Goal: Task Accomplishment & Management: Use online tool/utility

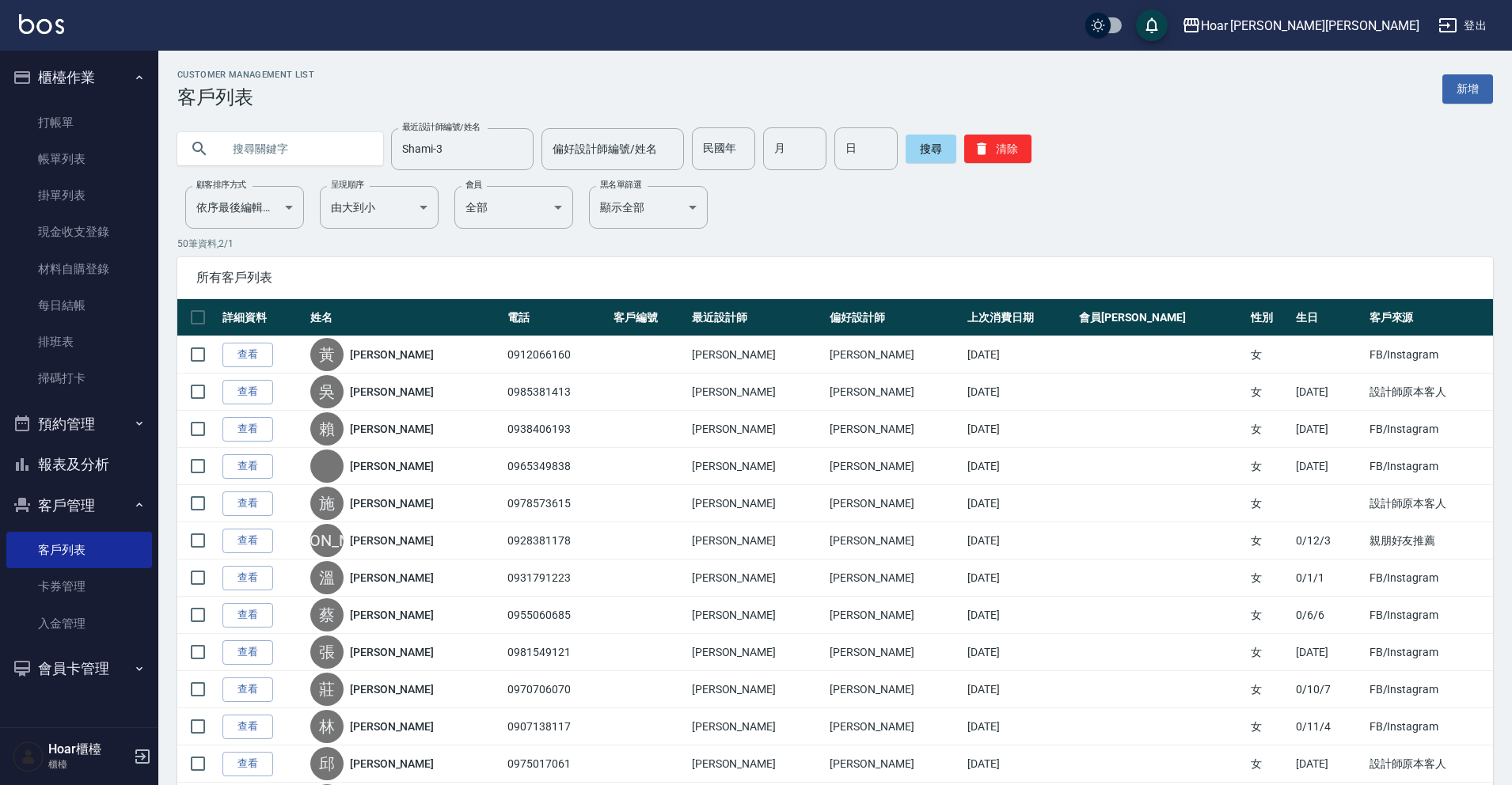
scroll to position [513, 0]
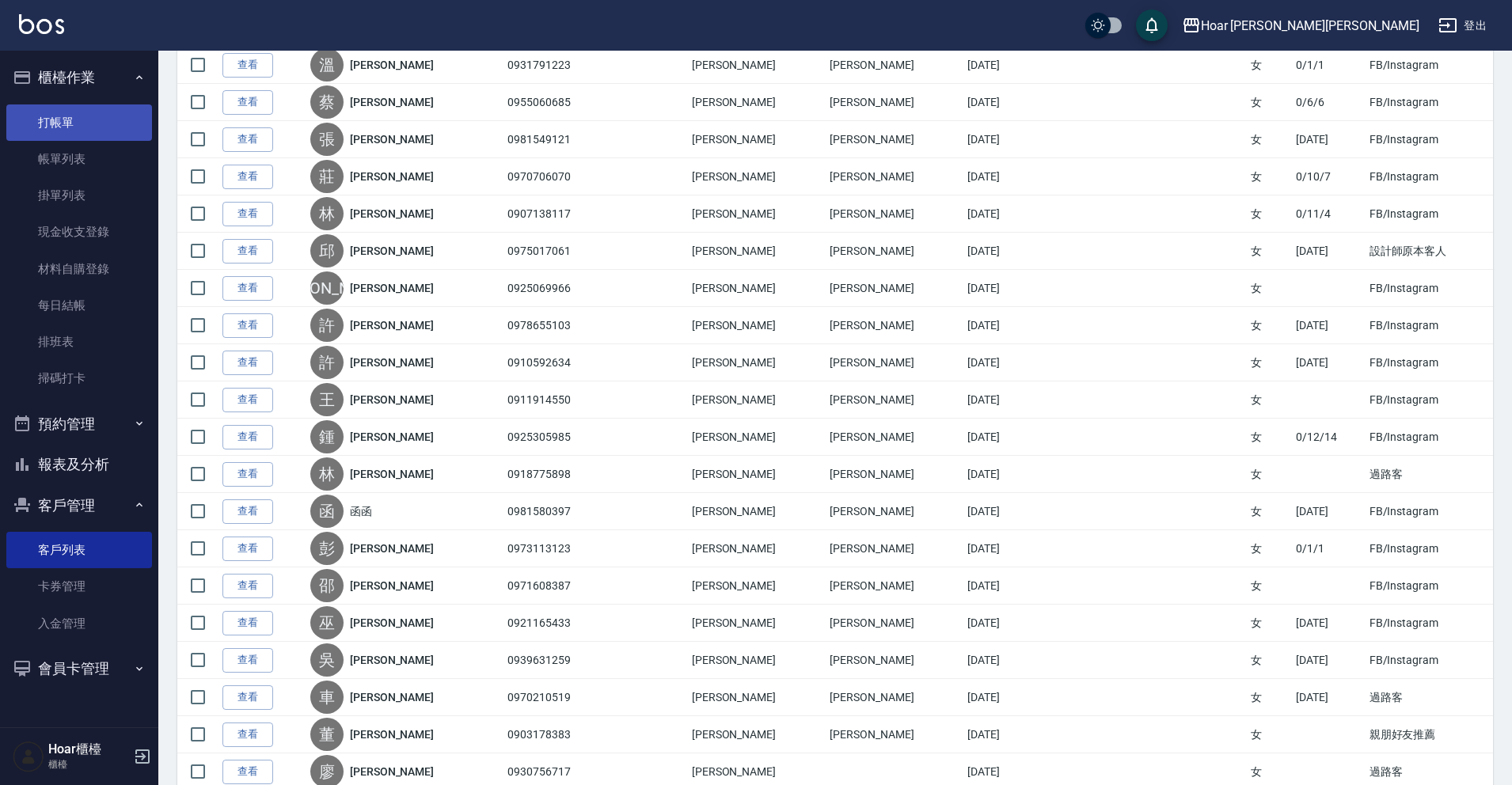
click at [104, 122] on link "打帳單" at bounding box center [79, 122] width 145 height 37
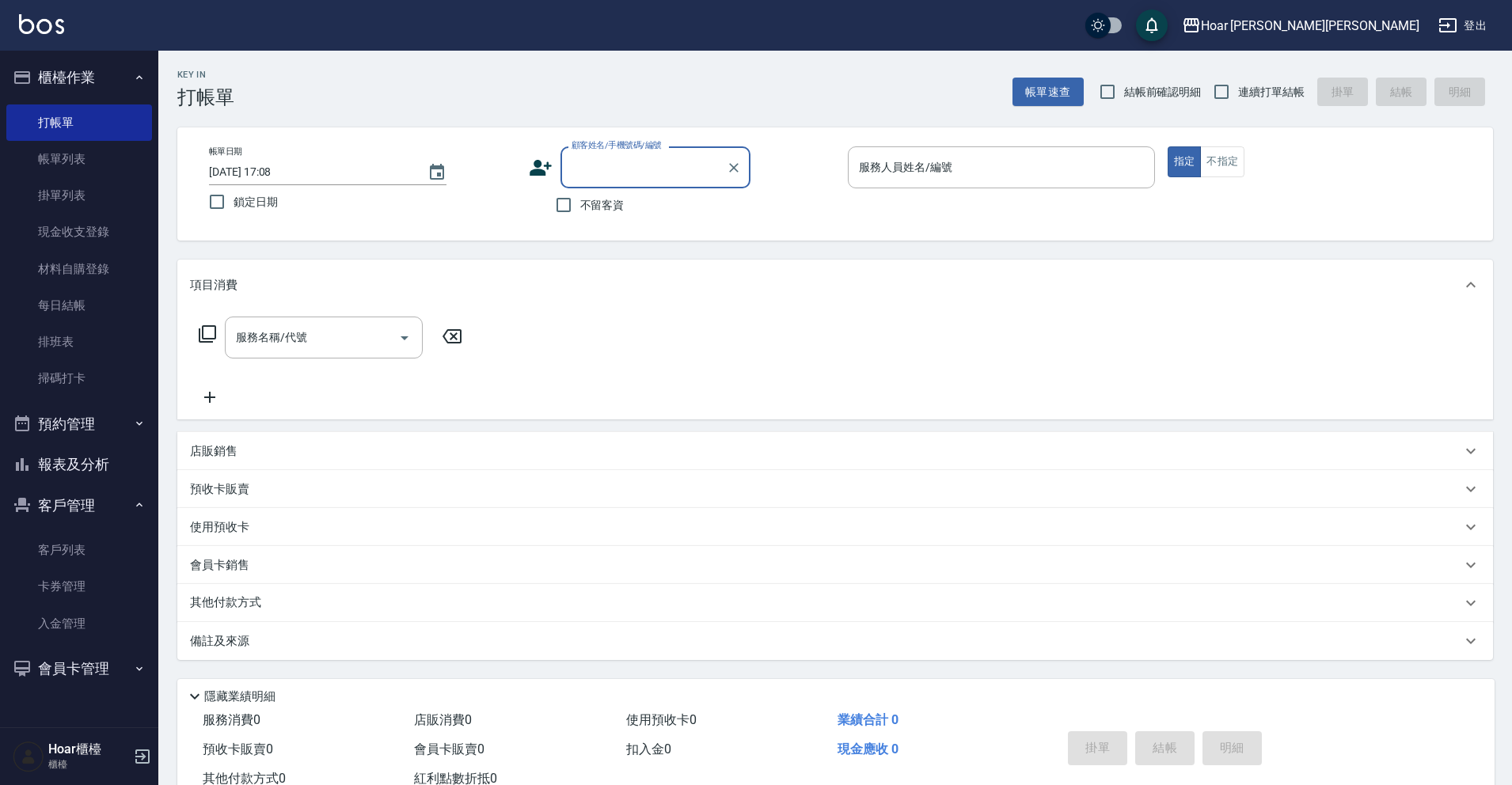
click at [646, 163] on input "顧客姓名/手機號碼/編號" at bounding box center [643, 168] width 152 height 28
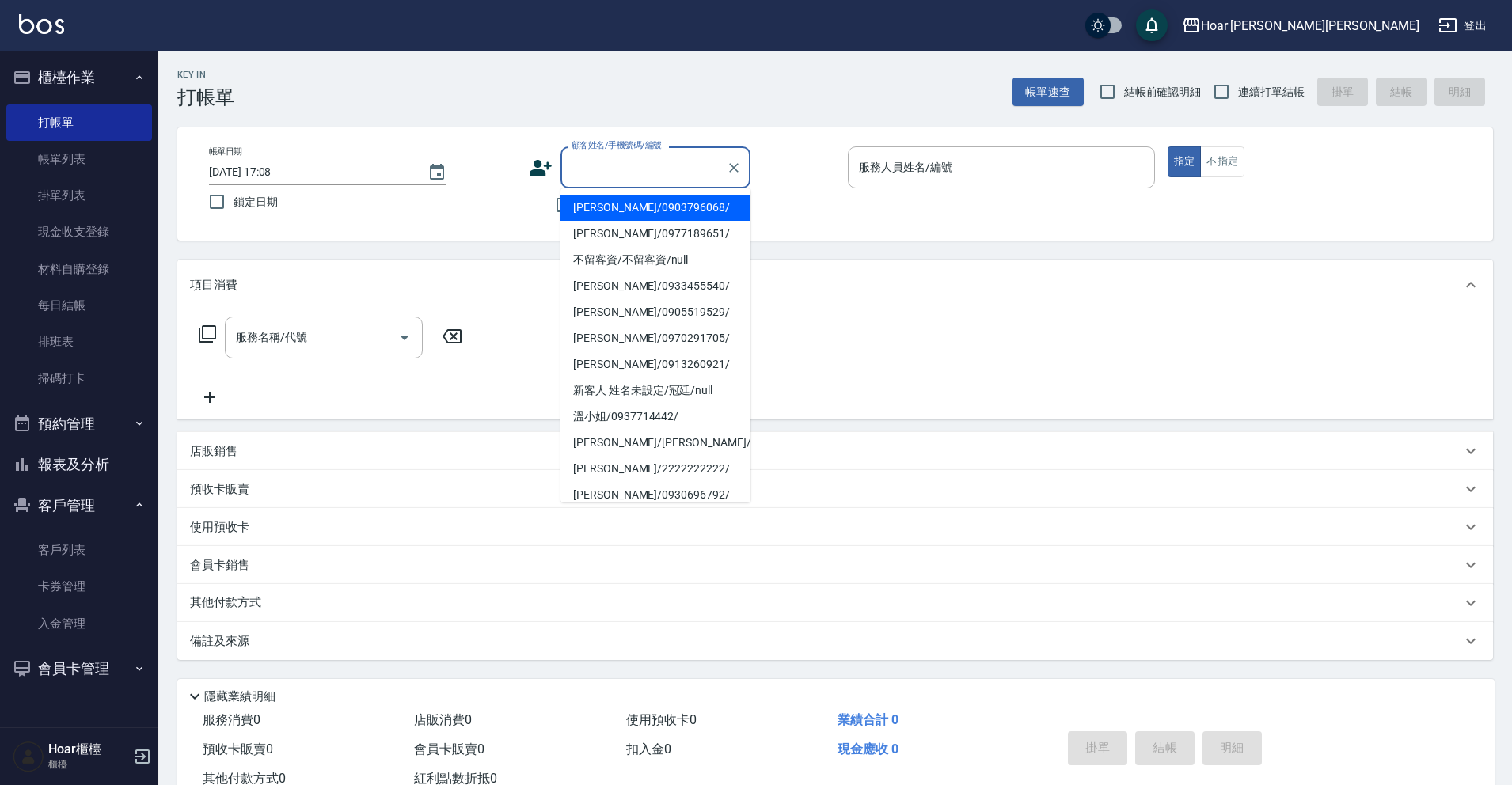
click at [856, 226] on div "帳單日期 [DATE] 17:08 鎖定日期 顧客姓名/手機號碼/編號 顧客姓名/手機號碼/編號 不留客資 服務人員姓名/編號 服務人員姓名/編號 指定 不指定" at bounding box center [835, 184] width 1316 height 113
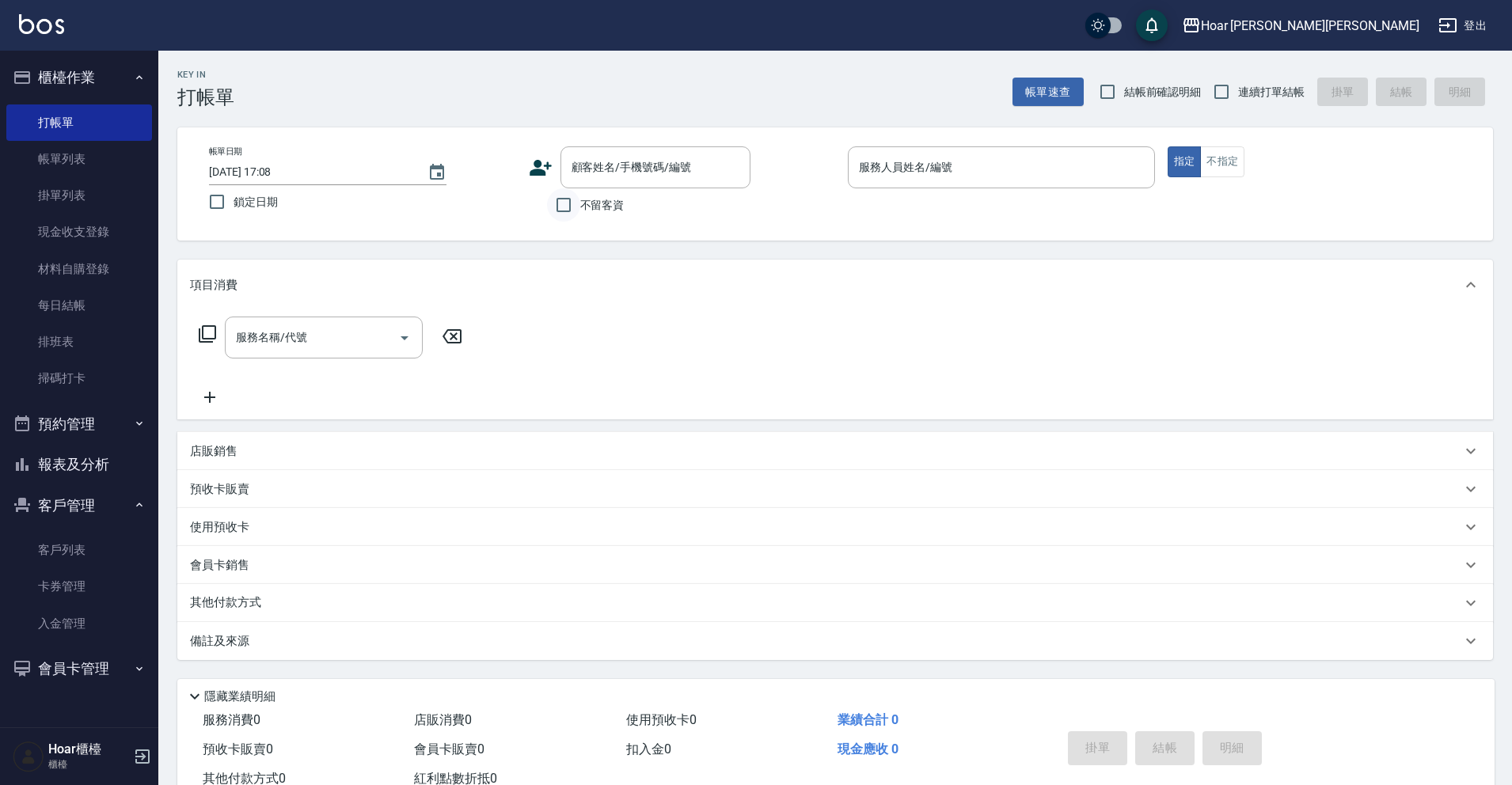
drag, startPoint x: 567, startPoint y: 209, endPoint x: 576, endPoint y: 206, distance: 9.5
click at [568, 208] on input "不留客資" at bounding box center [563, 204] width 33 height 33
checkbox input "true"
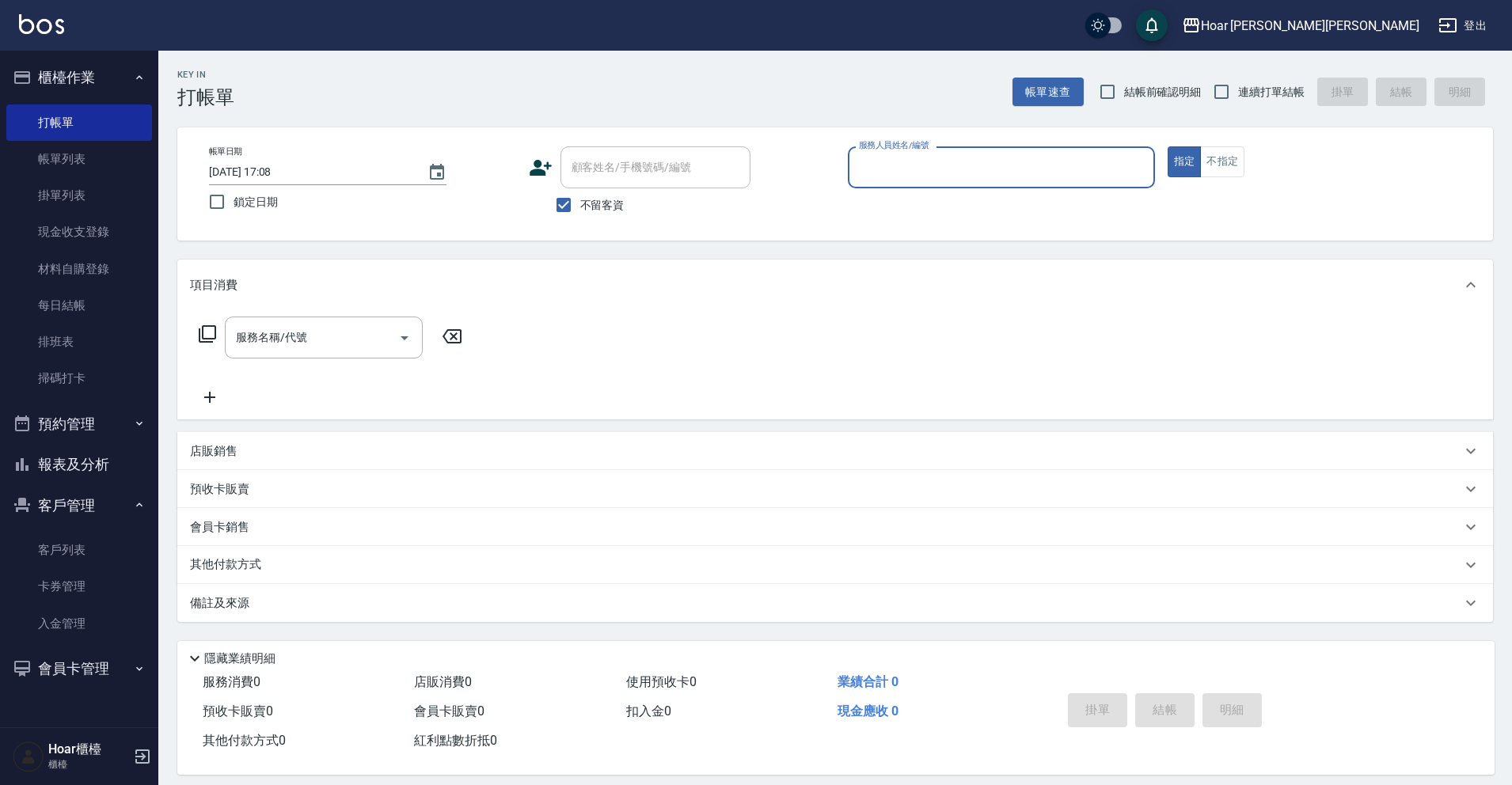
drag, startPoint x: 916, startPoint y: 171, endPoint x: 901, endPoint y: 182, distance: 18.6
click at [916, 171] on input "服務人員姓名/編號" at bounding box center [1002, 168] width 293 height 28
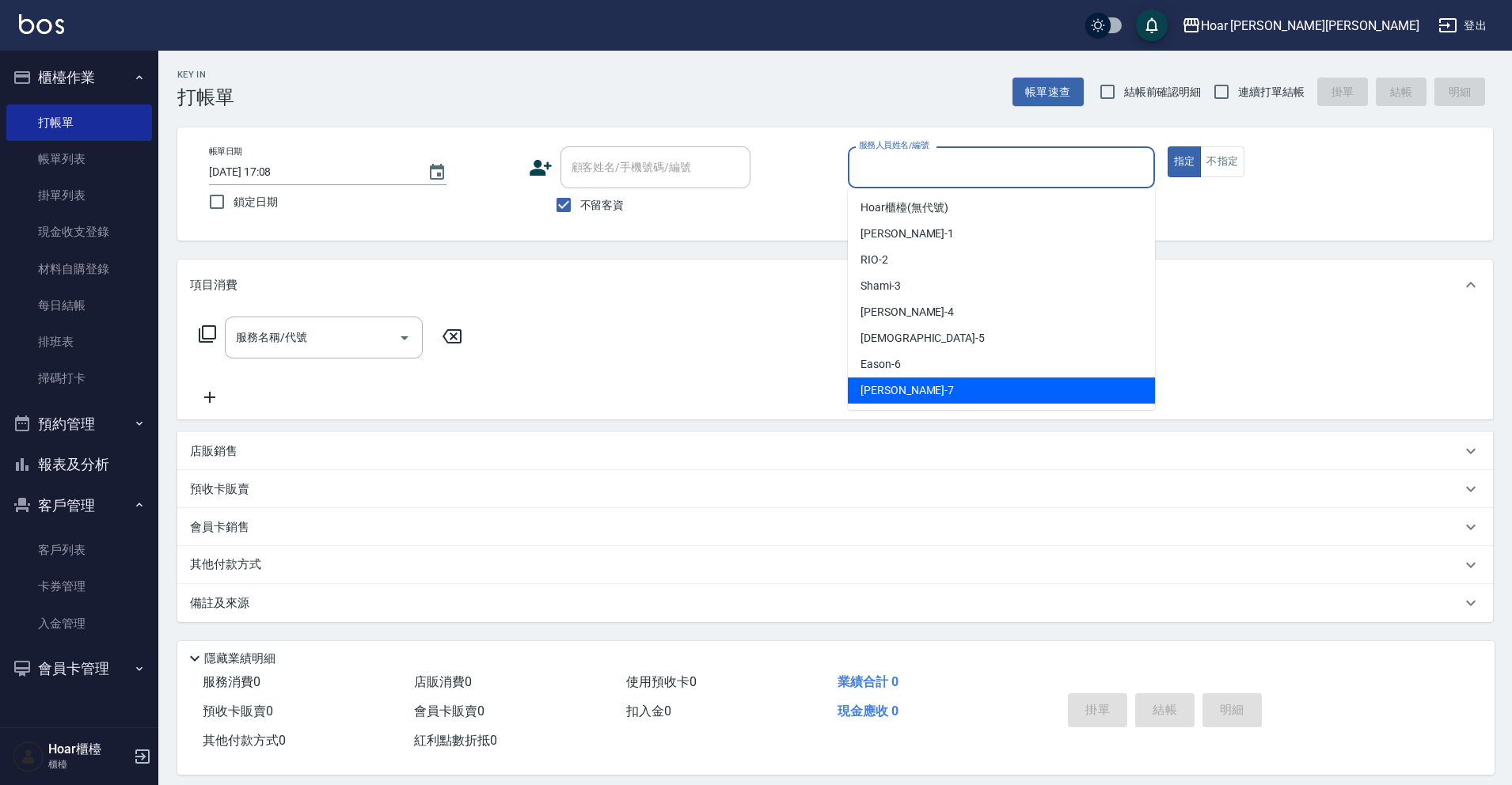
drag, startPoint x: 940, startPoint y: 395, endPoint x: 911, endPoint y: 391, distance: 29.3
click at [939, 395] on div "[PERSON_NAME] -7" at bounding box center [1002, 391] width 308 height 26
type input "[PERSON_NAME]-7"
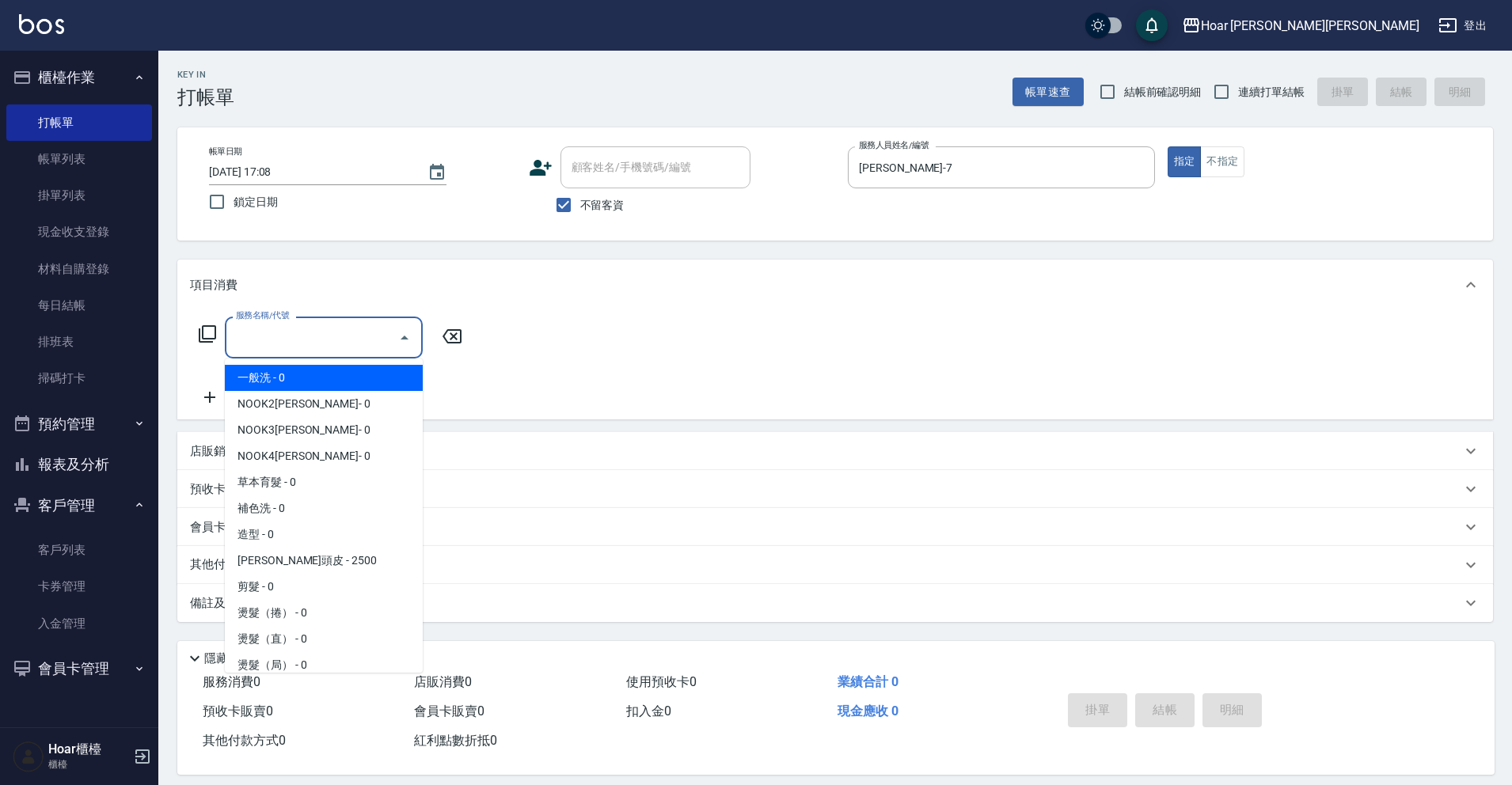
click at [358, 343] on input "服務名稱/代號" at bounding box center [311, 338] width 160 height 28
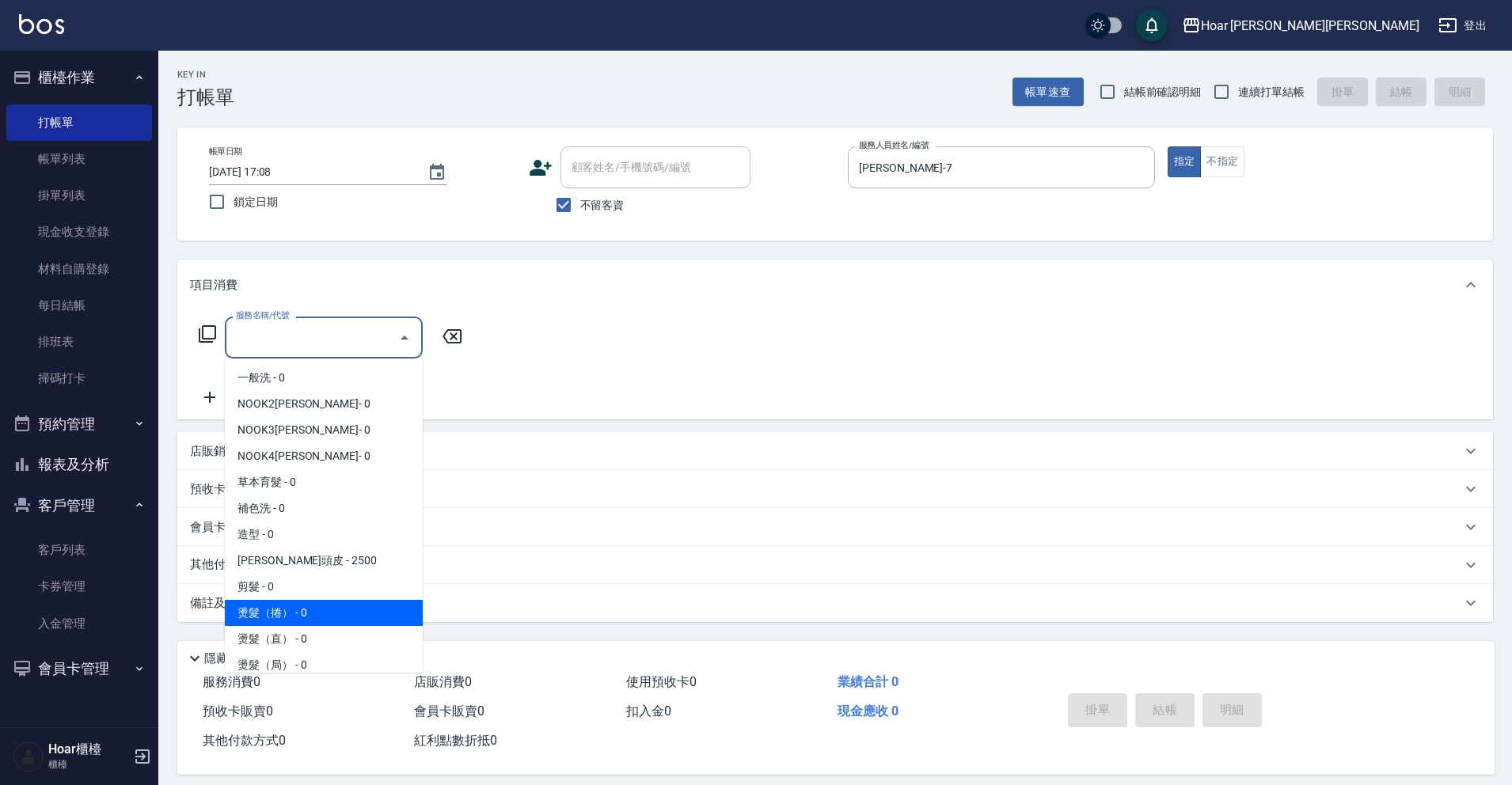
click at [333, 606] on span "燙髮（捲） - 0" at bounding box center [324, 613] width 198 height 26
type input "燙髮（捲）(301)"
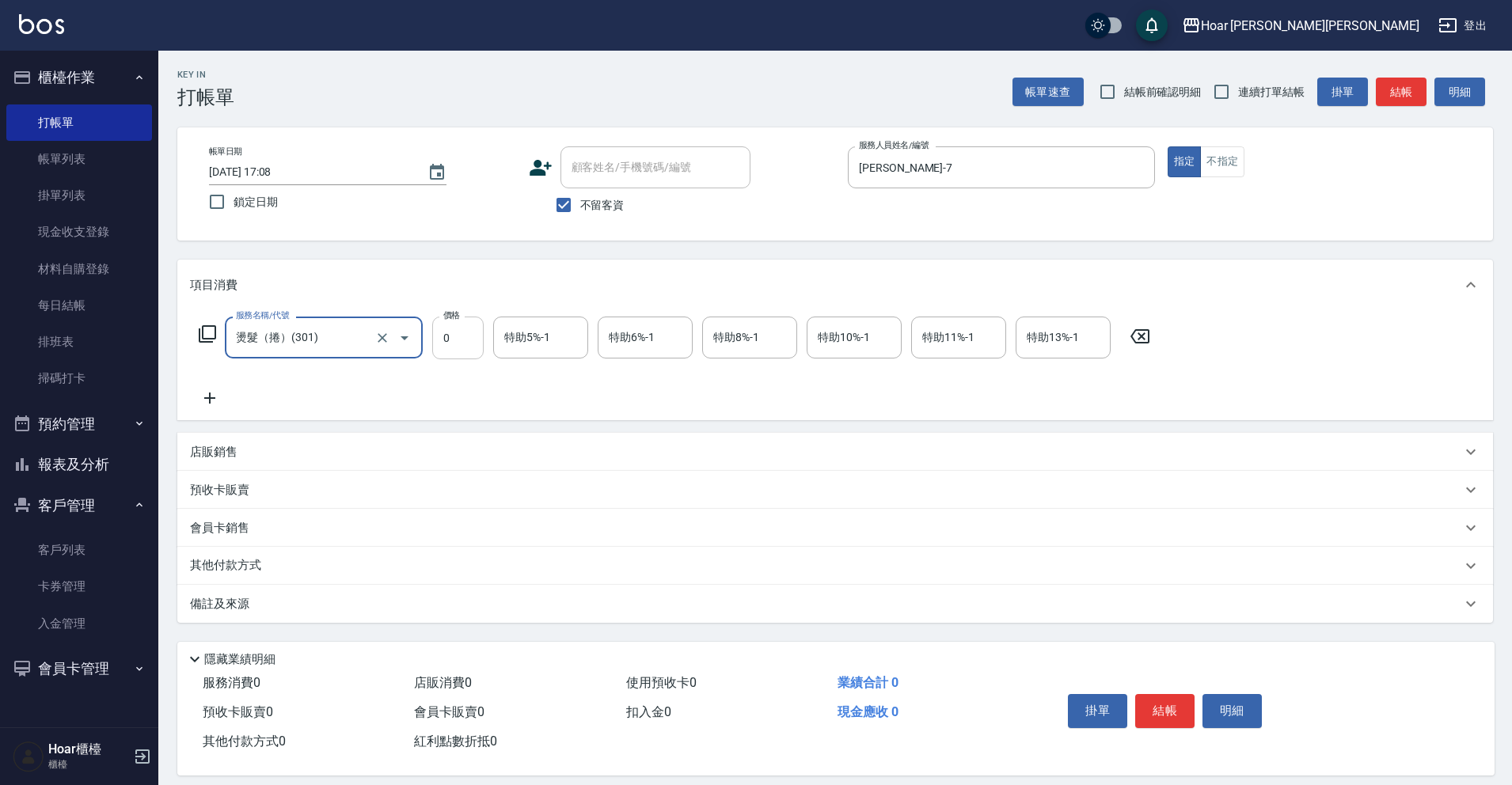
click at [461, 339] on input "0" at bounding box center [458, 339] width 52 height 43
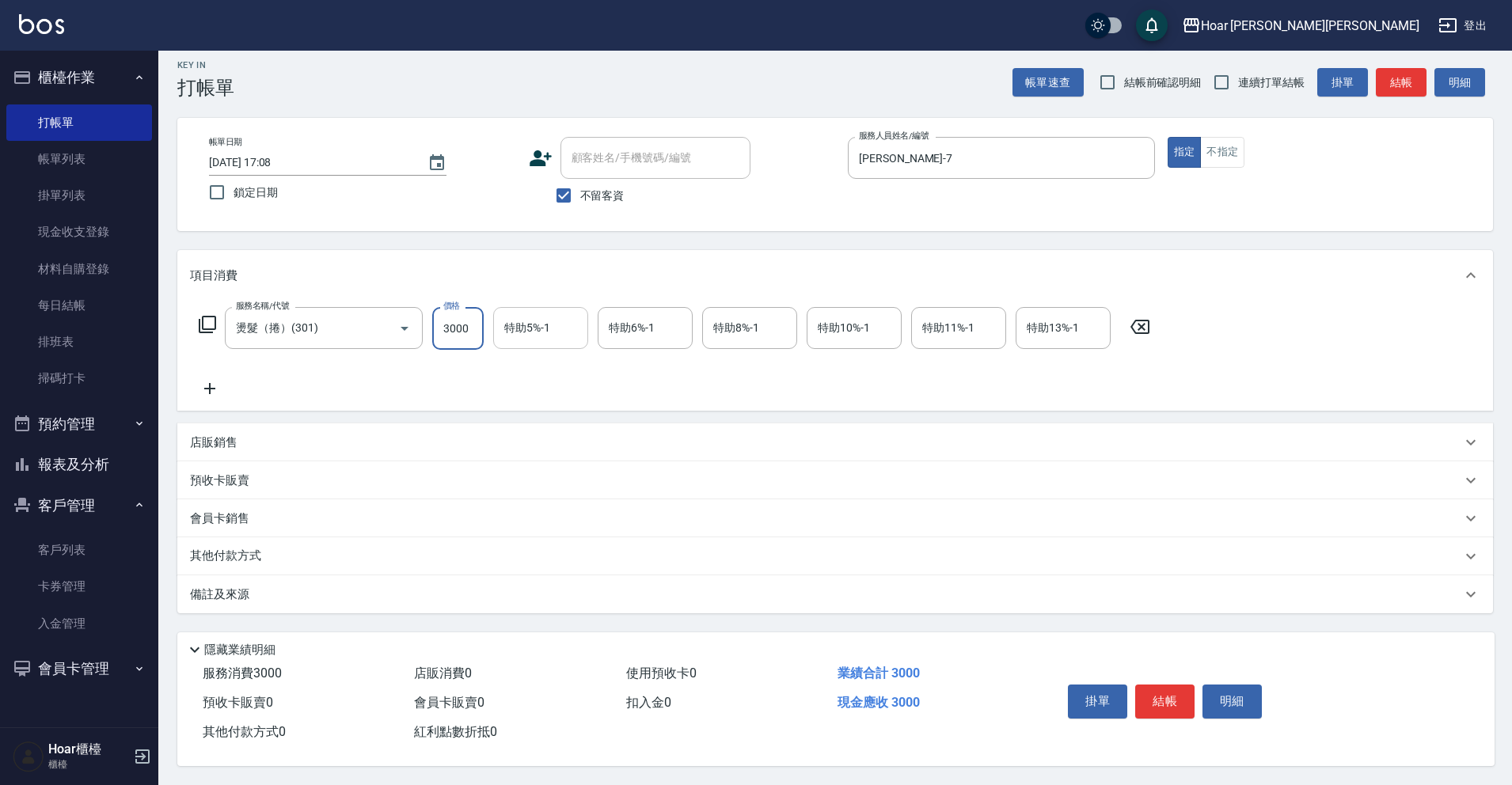
scroll to position [17, 0]
type input "3000"
drag, startPoint x: 242, startPoint y: 551, endPoint x: 221, endPoint y: 555, distance: 21.4
click at [243, 551] on p "其他付款方式" at bounding box center [230, 556] width 79 height 18
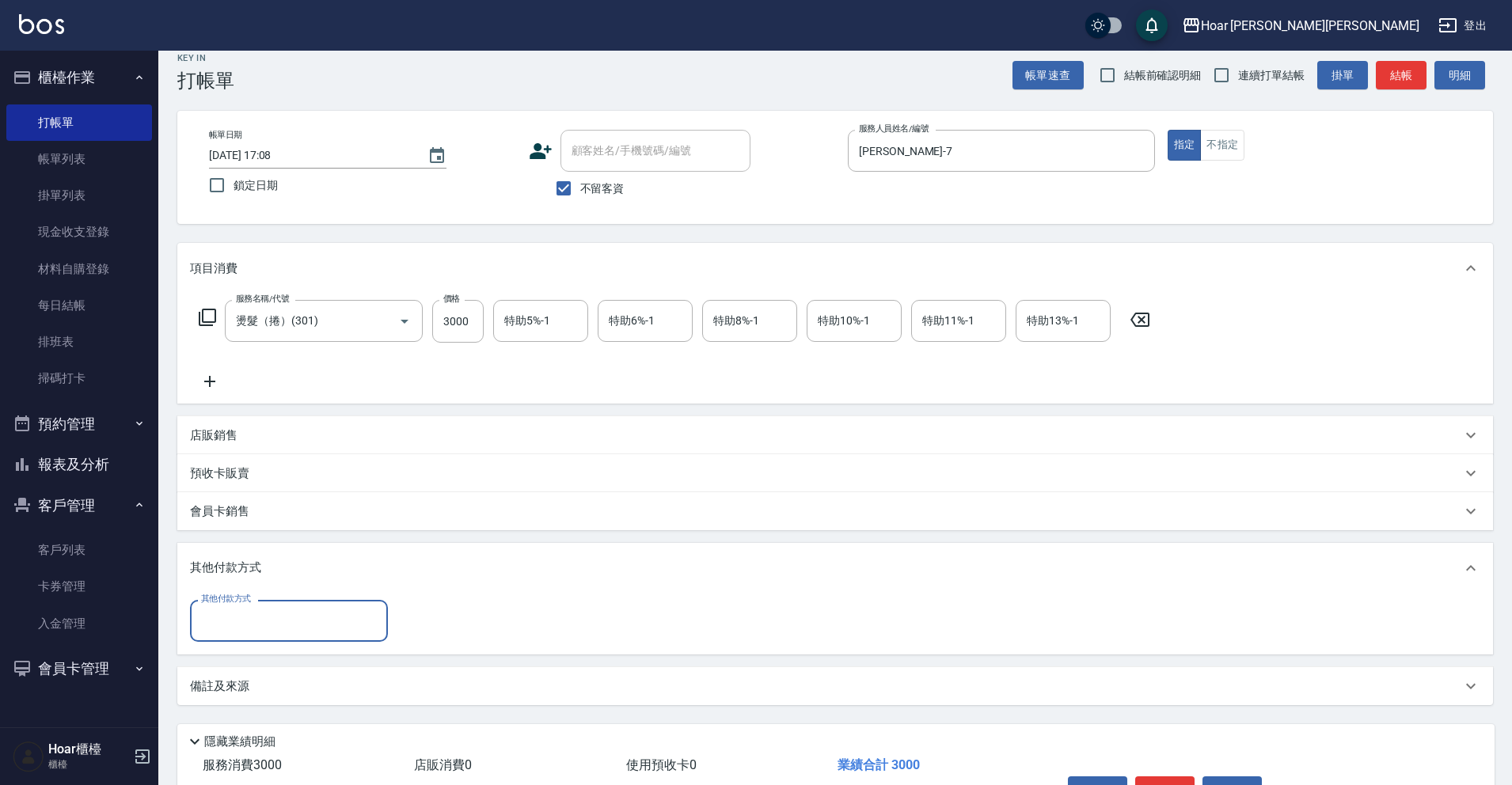
scroll to position [0, 0]
click at [236, 606] on div "其他付款方式" at bounding box center [289, 621] width 198 height 42
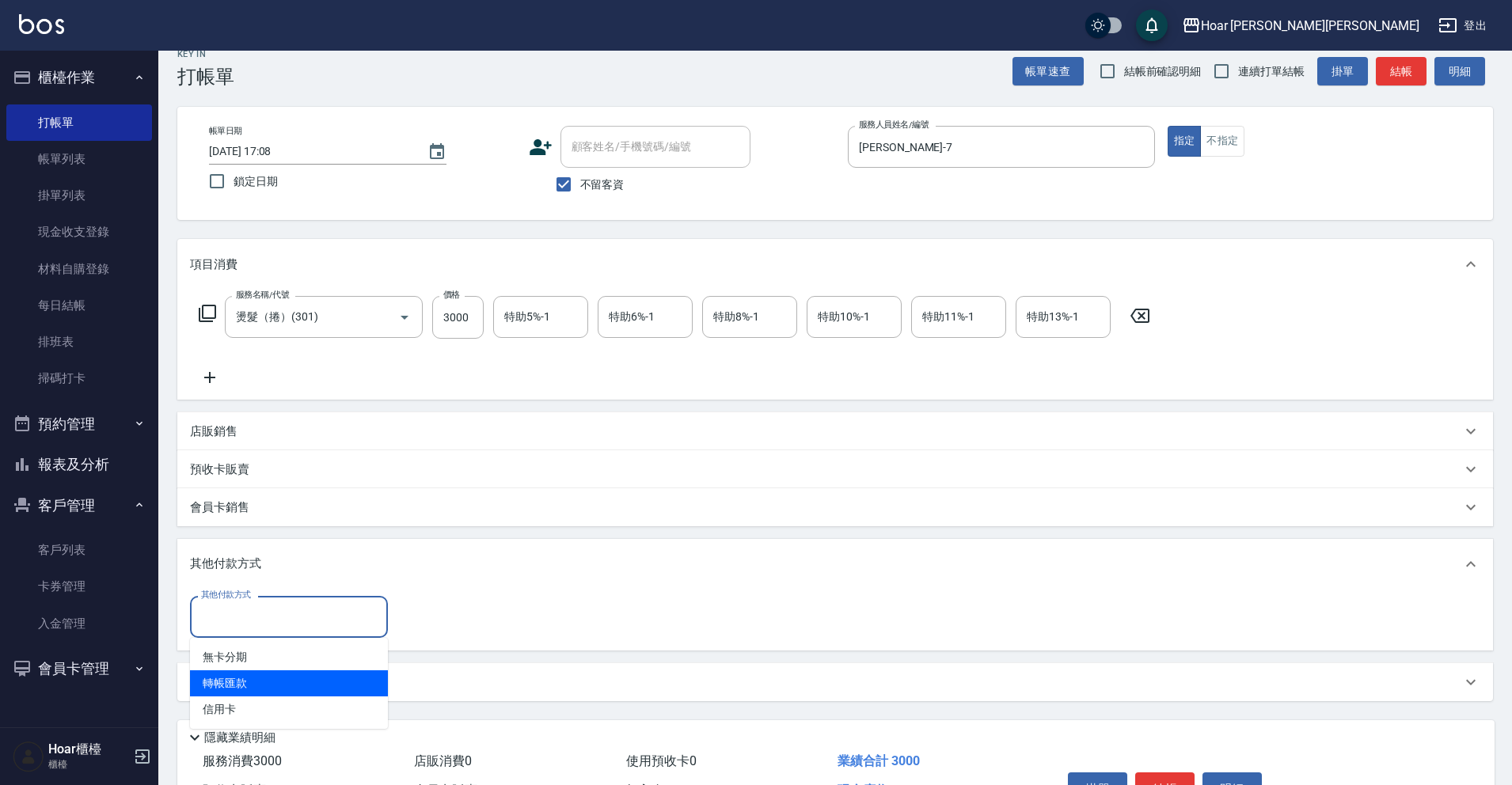
click at [231, 688] on span "轉帳匯款" at bounding box center [289, 684] width 198 height 26
type input "轉帳匯款"
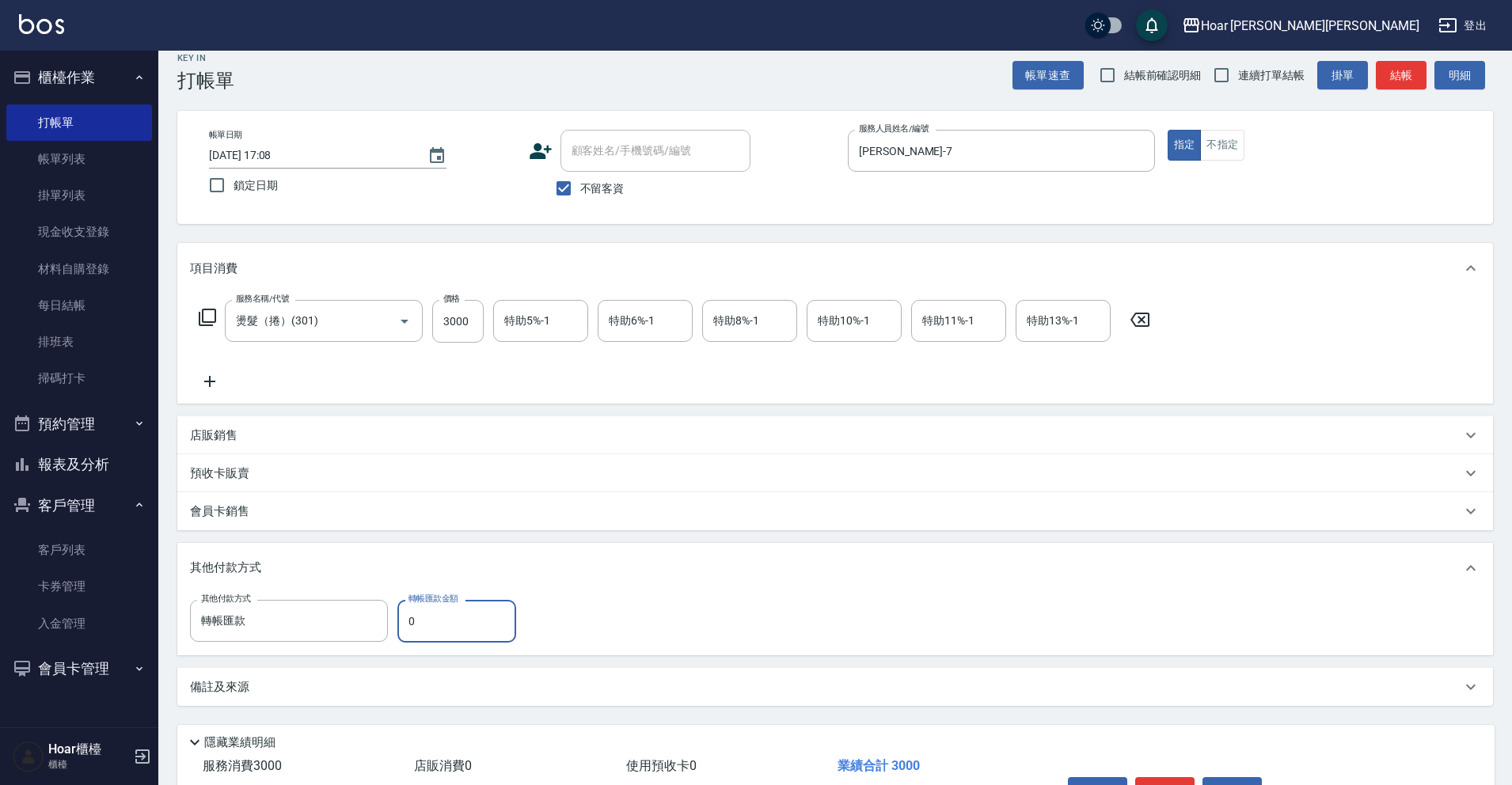
click at [450, 633] on input "0" at bounding box center [457, 622] width 119 height 43
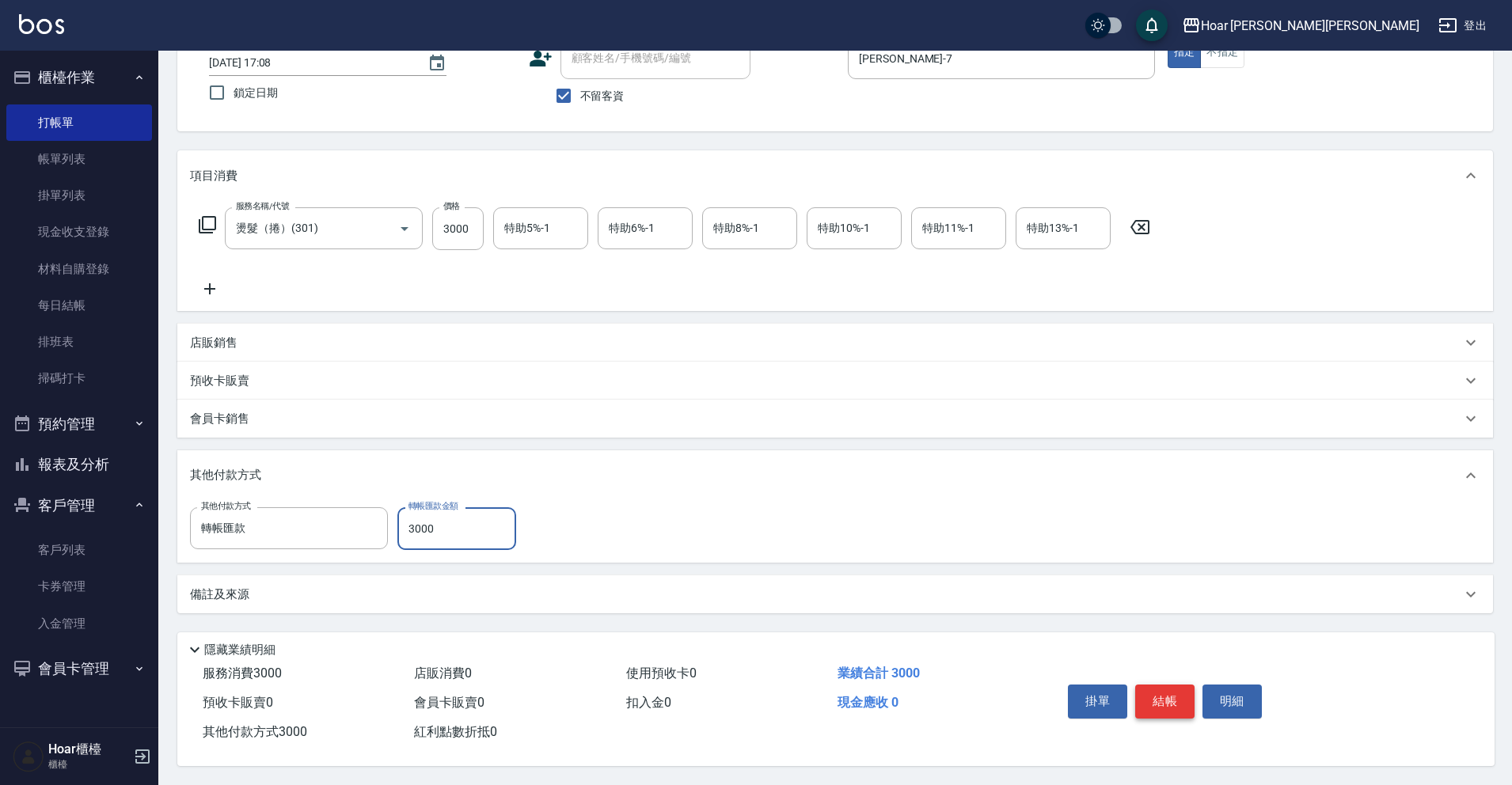
type input "3000"
click at [1153, 688] on button "結帳" at bounding box center [1165, 701] width 59 height 33
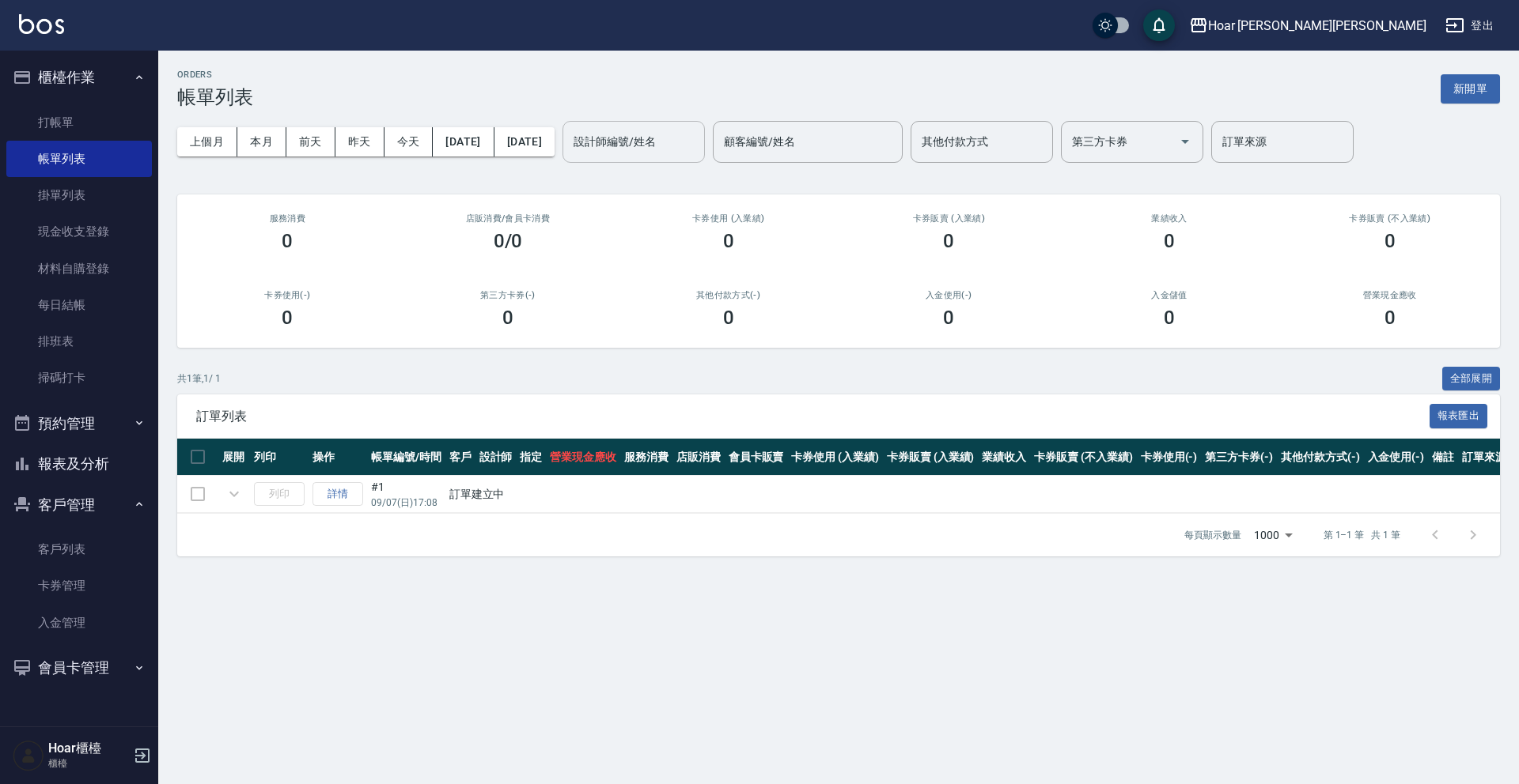
click at [698, 139] on input "設計師編號/姓名" at bounding box center [633, 142] width 128 height 28
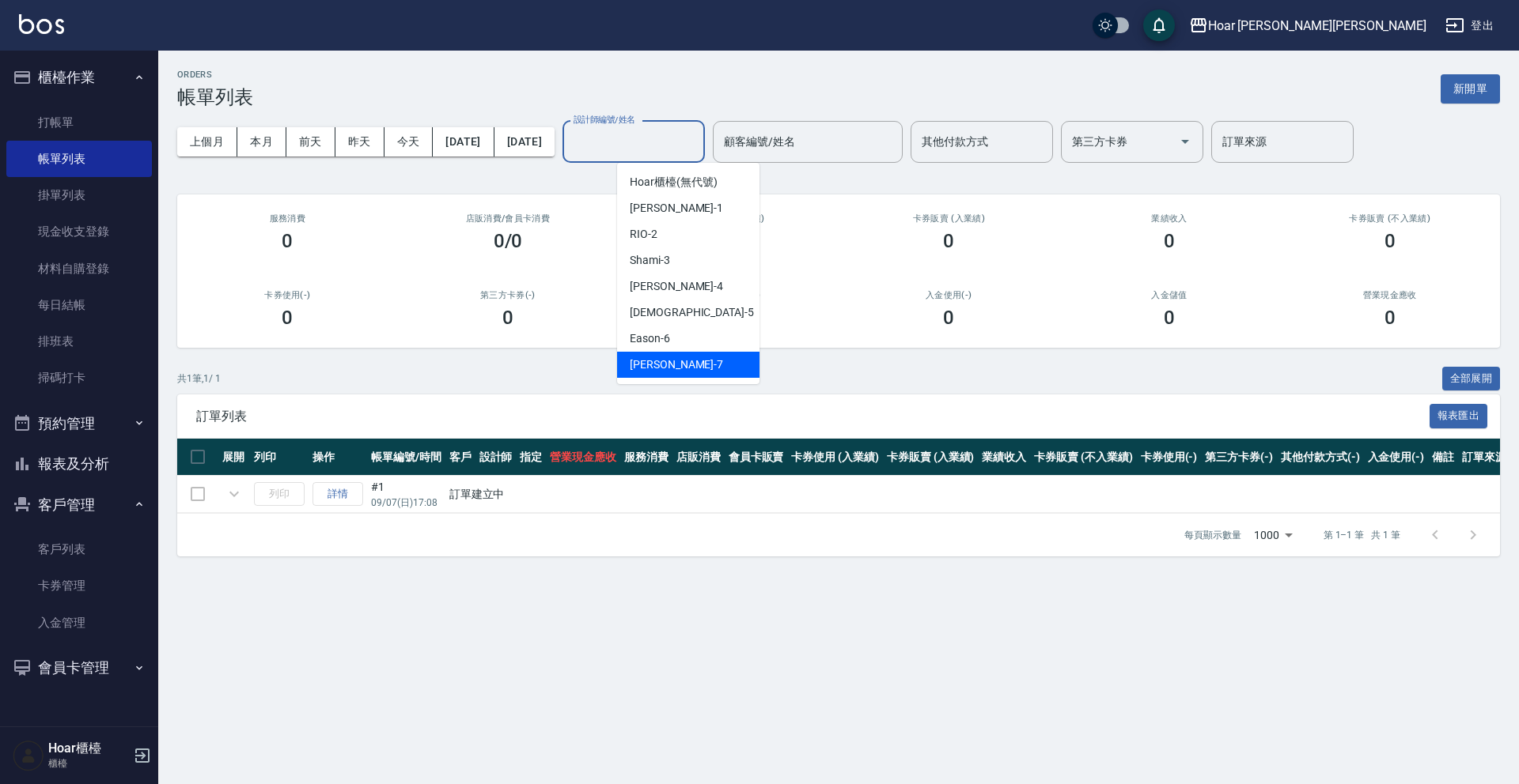
click at [695, 355] on div "[PERSON_NAME] -7" at bounding box center [688, 365] width 142 height 26
type input "[PERSON_NAME]-7"
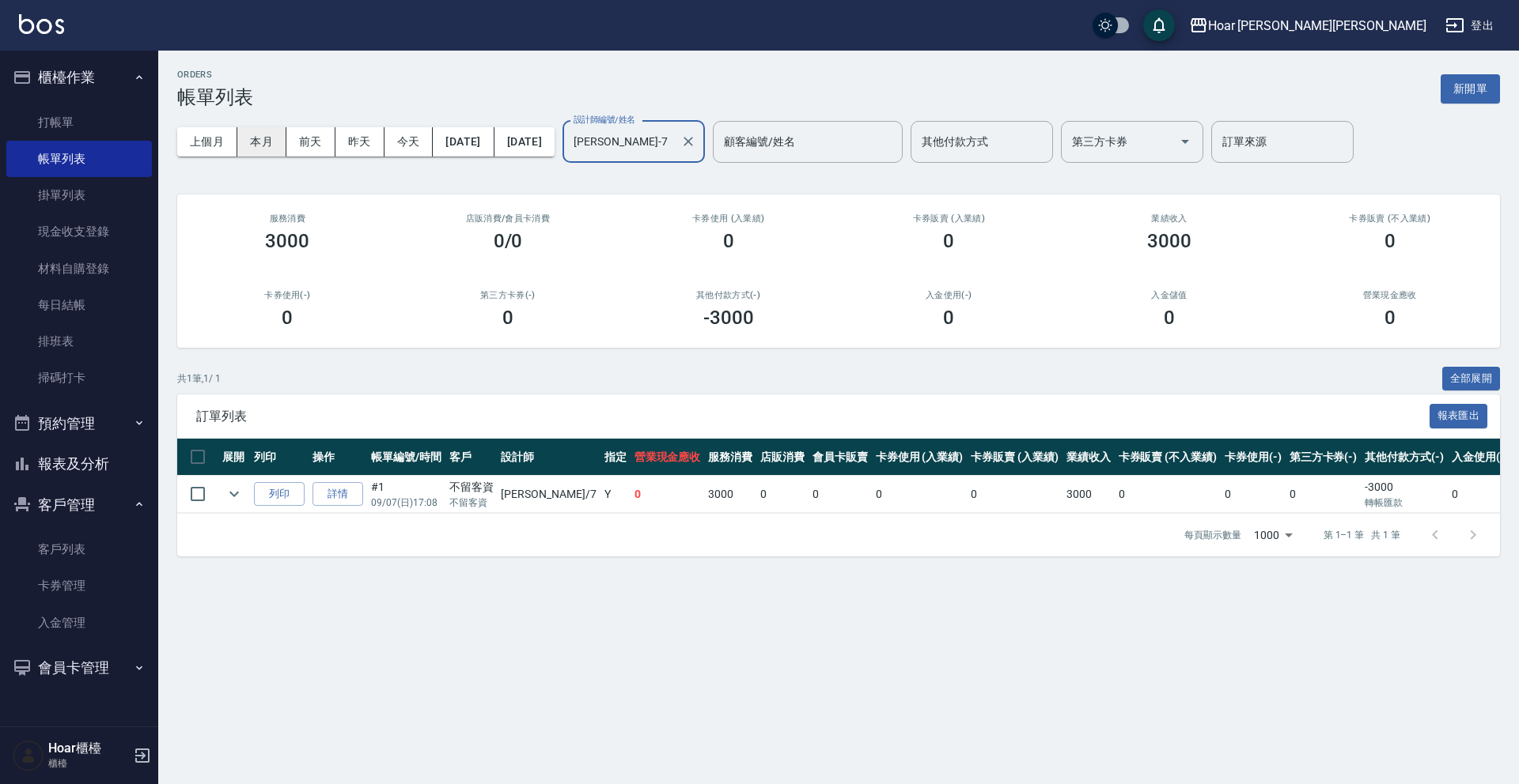
click at [268, 151] on button "本月" at bounding box center [261, 141] width 49 height 29
